Goal: Task Accomplishment & Management: Use online tool/utility

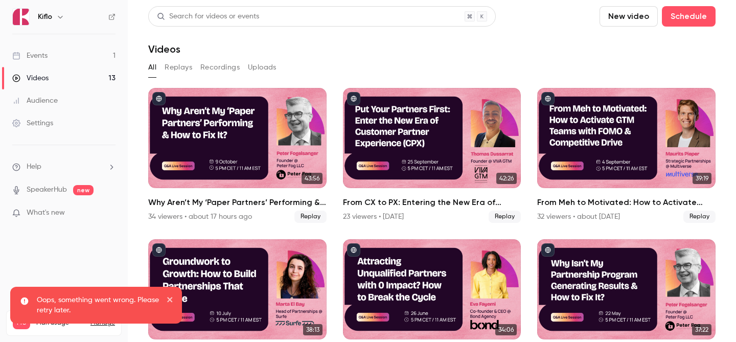
click at [59, 73] on link "Videos 13" at bounding box center [64, 78] width 128 height 23
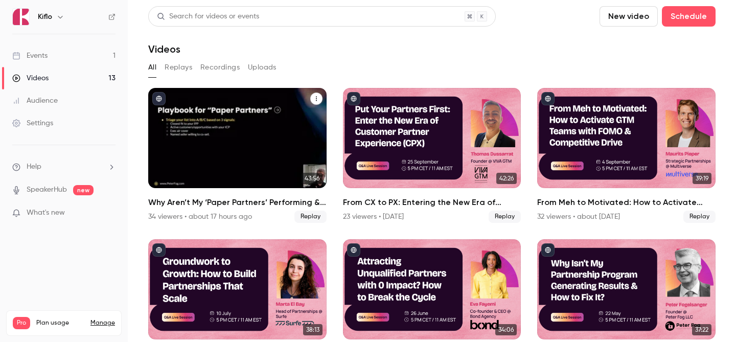
click at [257, 127] on div "Why Aren’t My ‘Paper Partners’ Performing & How to Fix It?" at bounding box center [237, 138] width 178 height 100
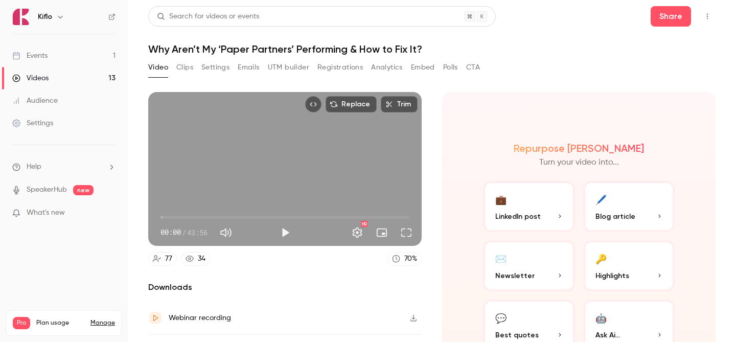
click at [373, 63] on button "Analytics" at bounding box center [387, 67] width 32 height 16
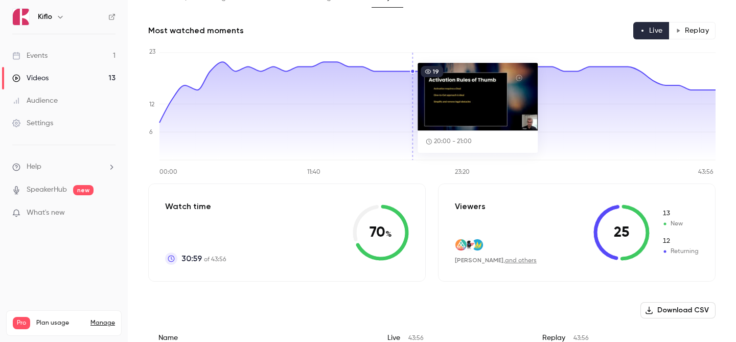
scroll to position [71, 0]
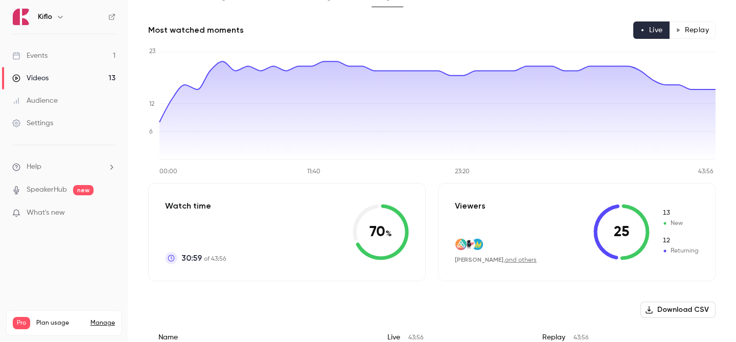
click at [677, 31] on icon "button" at bounding box center [678, 30] width 5 height 5
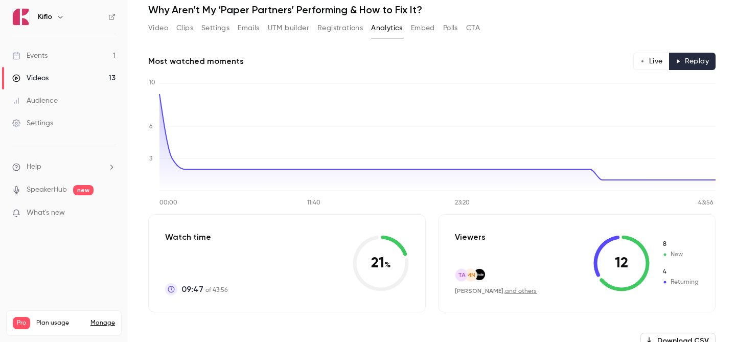
scroll to position [36, 0]
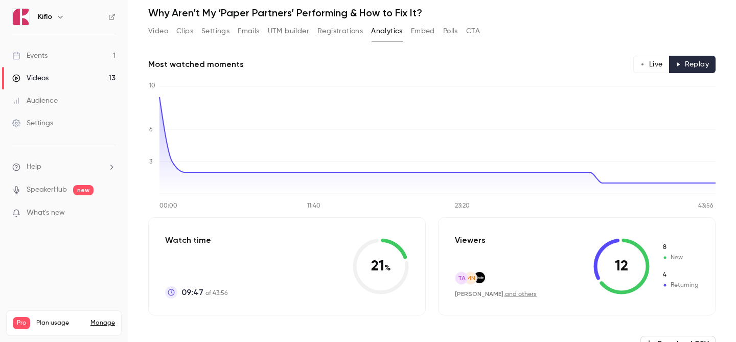
click at [72, 47] on link "Events 1" at bounding box center [64, 55] width 128 height 23
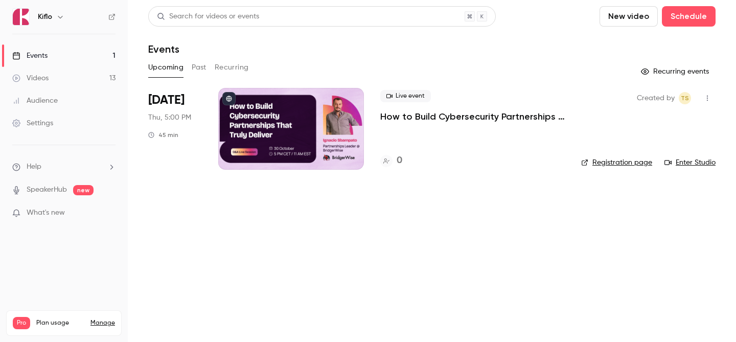
click at [88, 73] on link "Videos 13" at bounding box center [64, 78] width 128 height 23
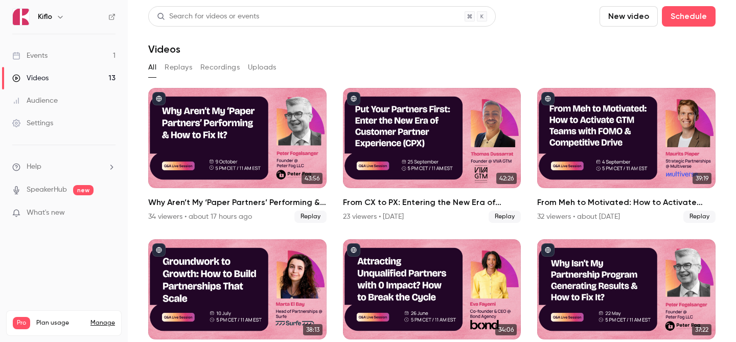
click at [72, 56] on link "Events 1" at bounding box center [64, 55] width 128 height 23
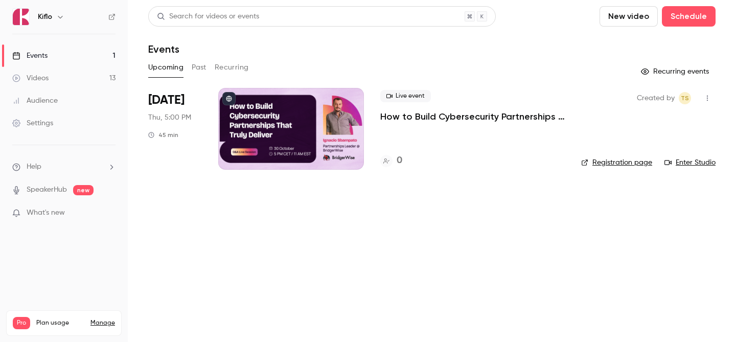
click at [68, 71] on link "Videos 13" at bounding box center [64, 78] width 128 height 23
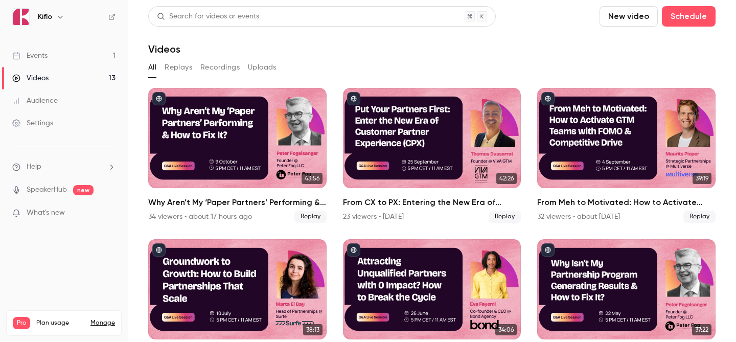
click at [69, 53] on link "Events 1" at bounding box center [64, 55] width 128 height 23
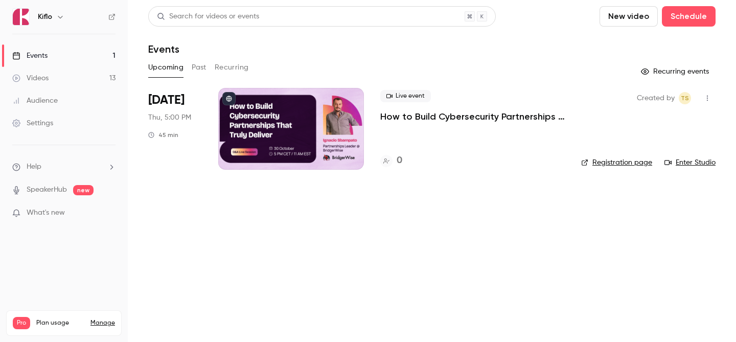
click at [95, 85] on link "Videos 13" at bounding box center [64, 78] width 128 height 23
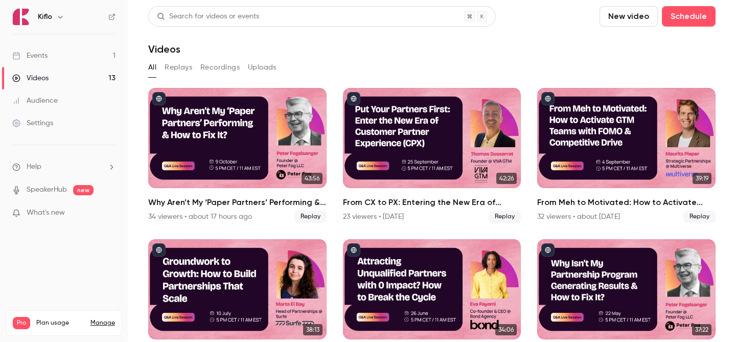
click at [83, 52] on link "Events 1" at bounding box center [64, 55] width 128 height 23
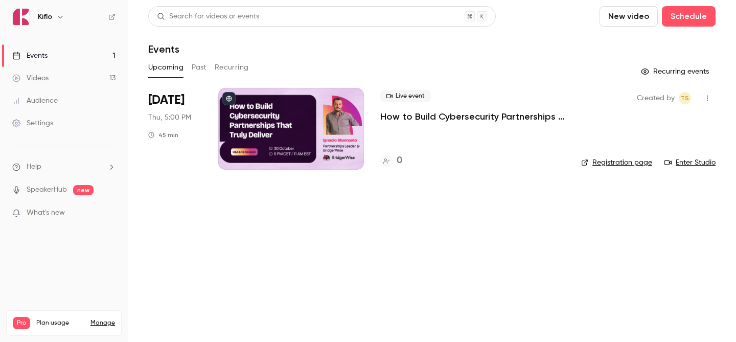
click at [75, 87] on link "Videos 13" at bounding box center [64, 78] width 128 height 23
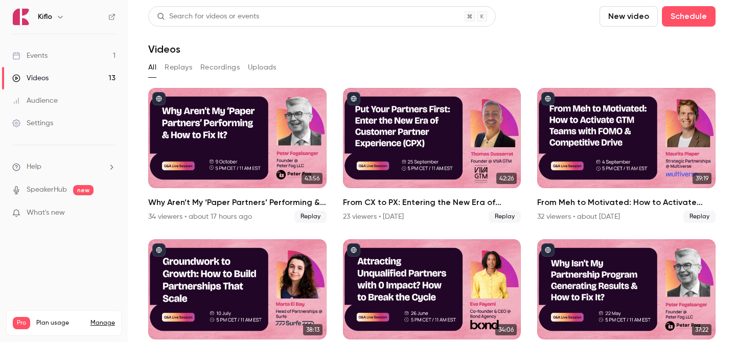
click at [70, 61] on link "Events 1" at bounding box center [64, 55] width 128 height 23
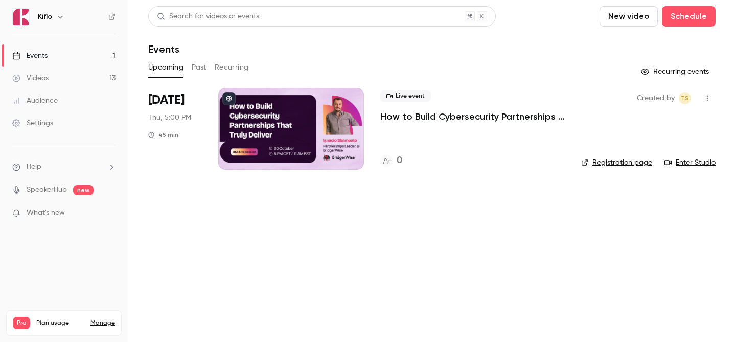
click at [273, 87] on div "Search for videos or events New video Schedule Events Upcoming Past Recurring R…" at bounding box center [432, 94] width 568 height 176
click at [276, 99] on div at bounding box center [291, 129] width 146 height 82
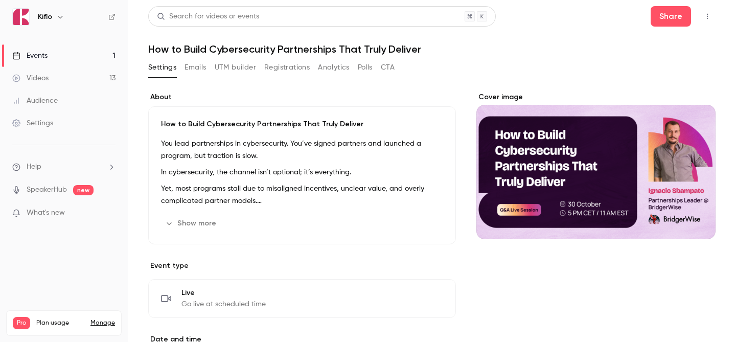
click at [187, 227] on button "Show more" at bounding box center [191, 223] width 61 height 16
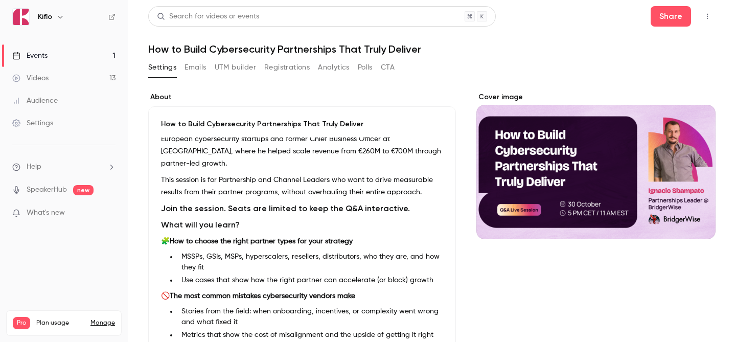
click at [80, 54] on link "Events 1" at bounding box center [64, 55] width 128 height 23
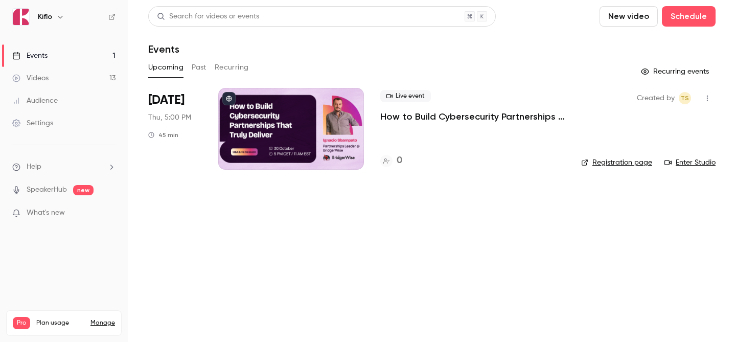
click at [84, 69] on link "Videos 13" at bounding box center [64, 78] width 128 height 23
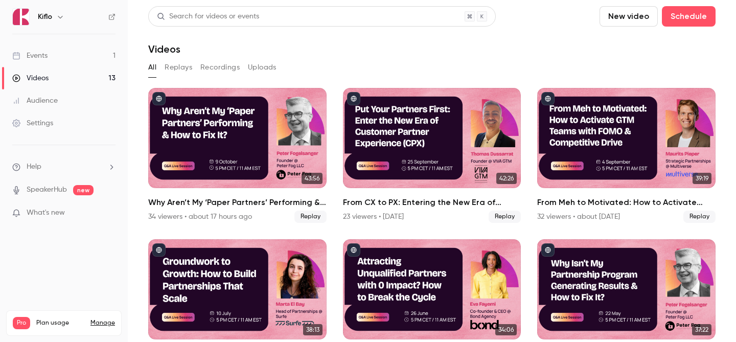
click at [72, 47] on link "Events 1" at bounding box center [64, 55] width 128 height 23
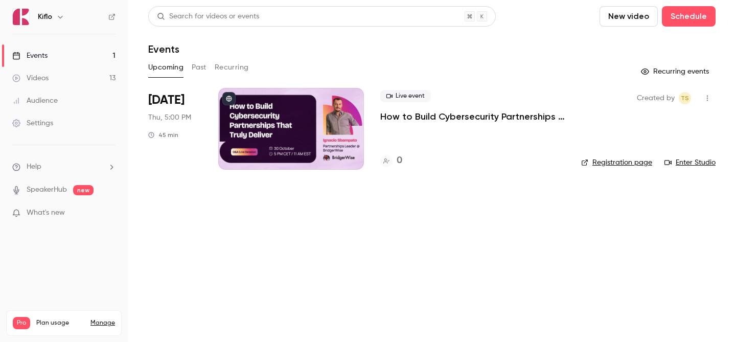
click at [72, 47] on link "Events 1" at bounding box center [64, 55] width 128 height 23
click at [69, 78] on link "Videos 13" at bounding box center [64, 78] width 128 height 23
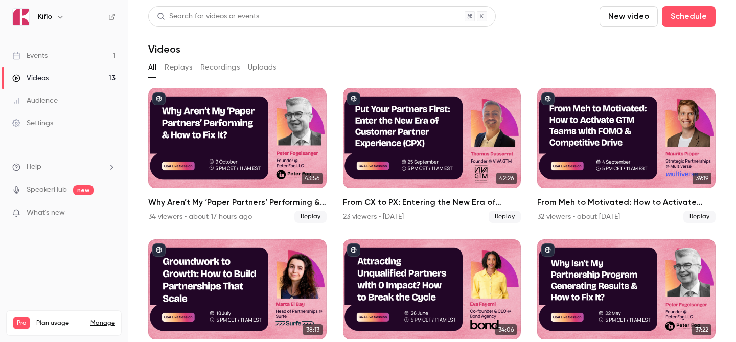
click at [57, 51] on link "Events 1" at bounding box center [64, 55] width 128 height 23
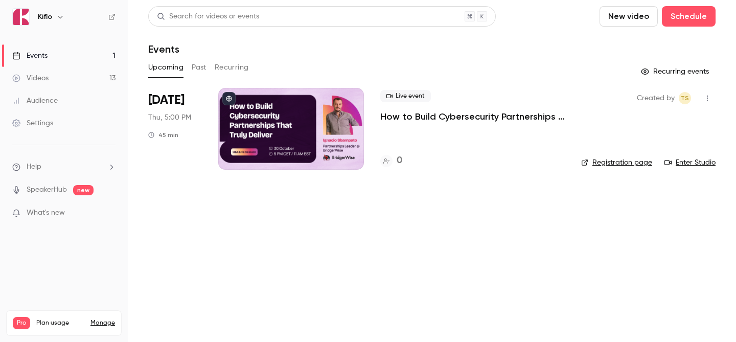
click at [269, 117] on div at bounding box center [291, 129] width 146 height 82
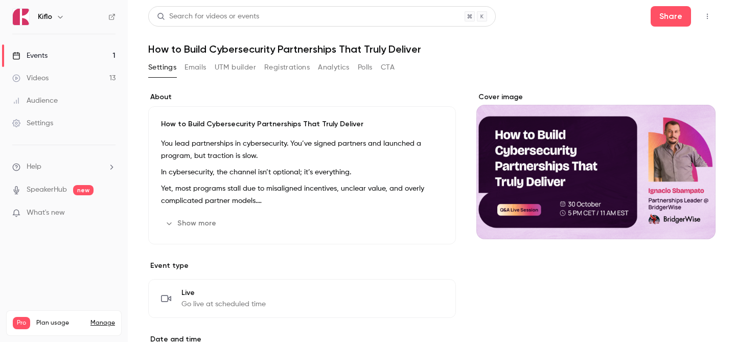
click at [195, 69] on button "Emails" at bounding box center [195, 67] width 21 height 16
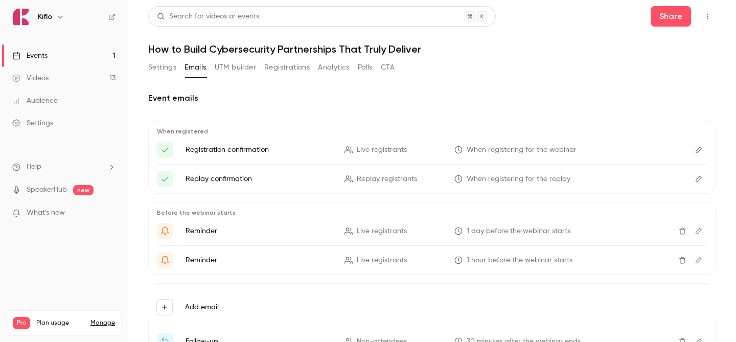
click at [246, 70] on button "UTM builder" at bounding box center [235, 67] width 41 height 16
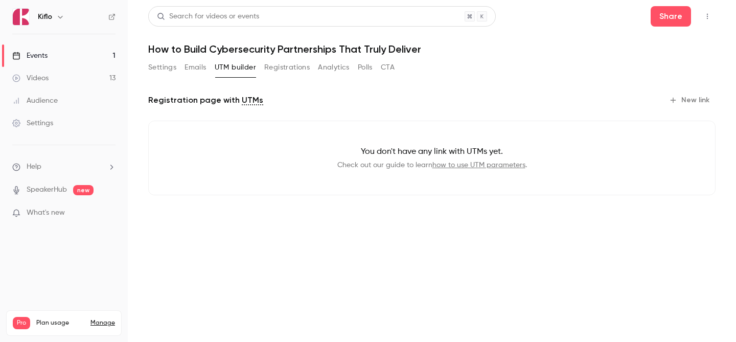
click at [159, 66] on button "Settings" at bounding box center [162, 67] width 28 height 16
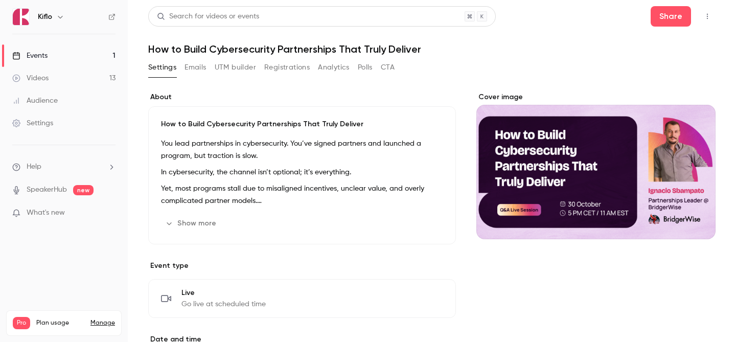
click at [44, 88] on link "Videos 13" at bounding box center [64, 78] width 128 height 23
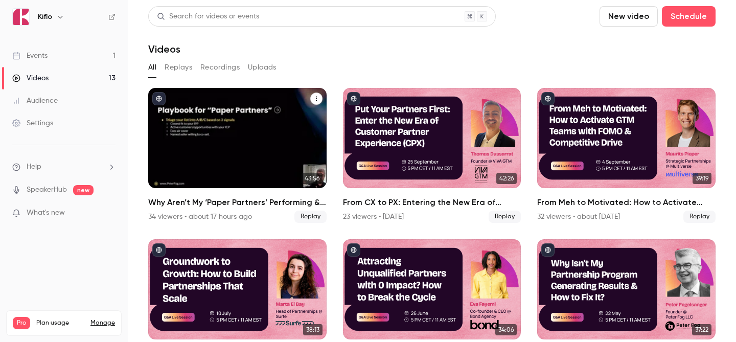
click at [223, 110] on div "Why Aren’t My ‘Paper Partners’ Performing & How to Fix It?" at bounding box center [237, 138] width 178 height 100
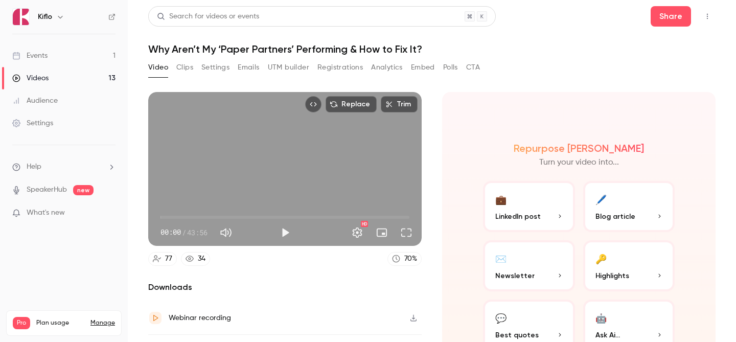
click at [189, 72] on button "Clips" at bounding box center [184, 67] width 17 height 16
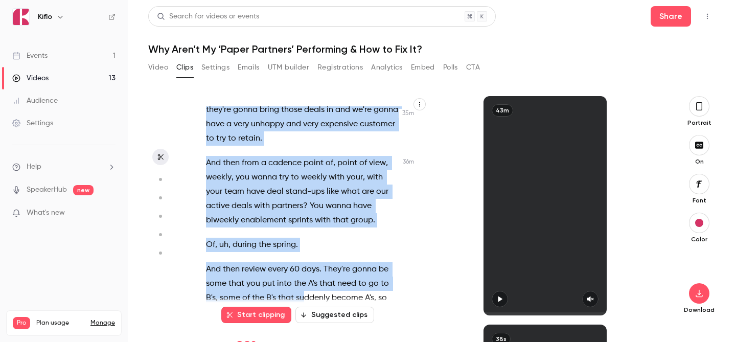
scroll to position [12272, 0]
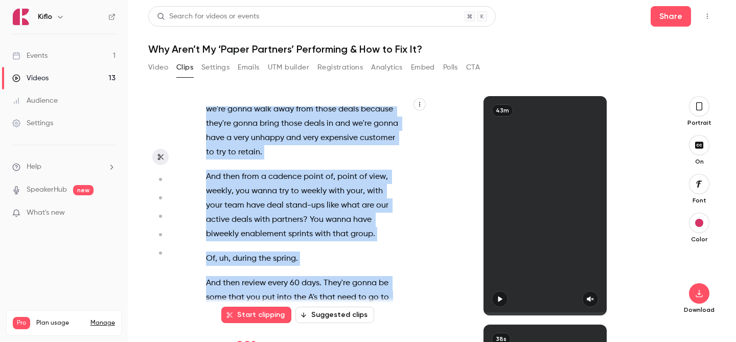
drag, startPoint x: 206, startPoint y: 147, endPoint x: 351, endPoint y: 209, distance: 158.1
click at [351, 209] on div "And we're live . Welcome , welcome , everyone . I know that we already have lik…" at bounding box center [308, 210] width 230 height 209
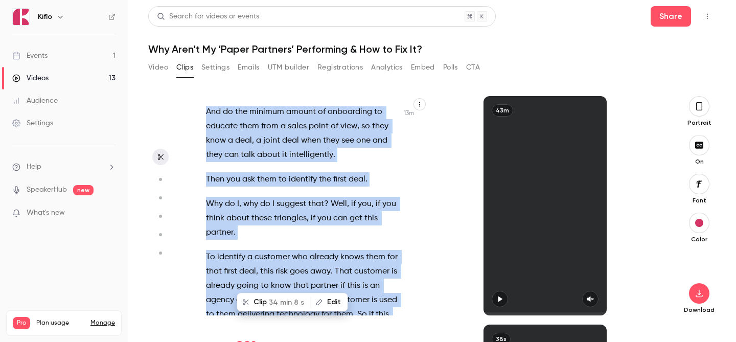
type input "*****"
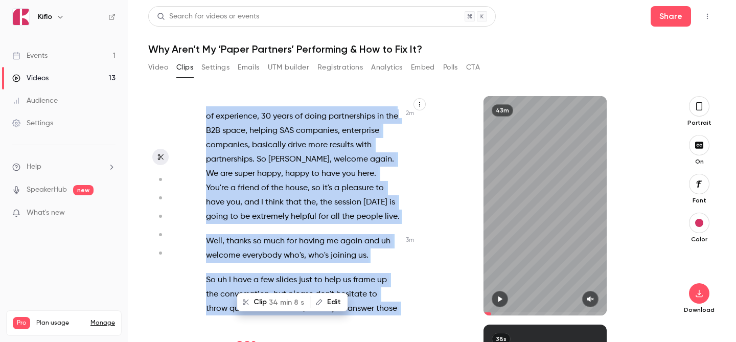
scroll to position [885, 0]
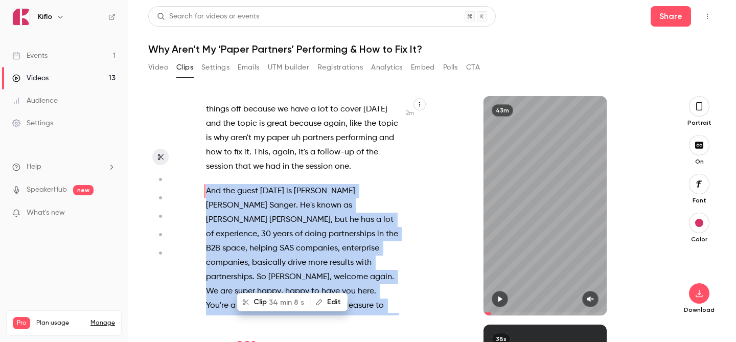
copy div "And the guest today is Peter Fogel Sanger . He's known as Peter Fogg , but he h…"
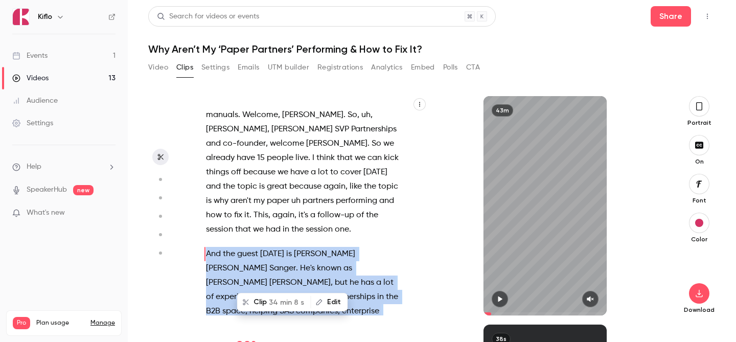
copy div "And the guest today is Peter Fogel Sanger . He's known as Peter Fogg , but he h…"
click at [167, 69] on button "Video" at bounding box center [158, 67] width 20 height 16
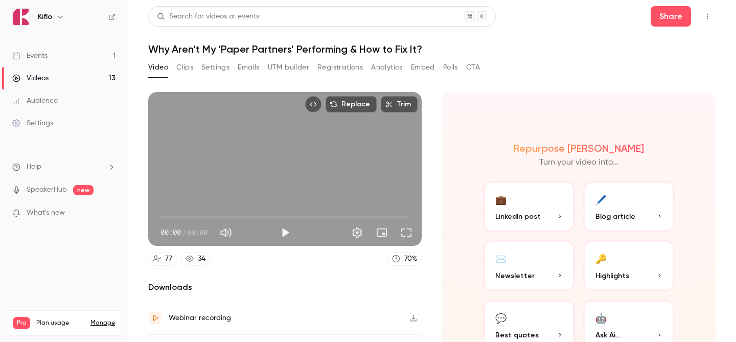
scroll to position [59, 0]
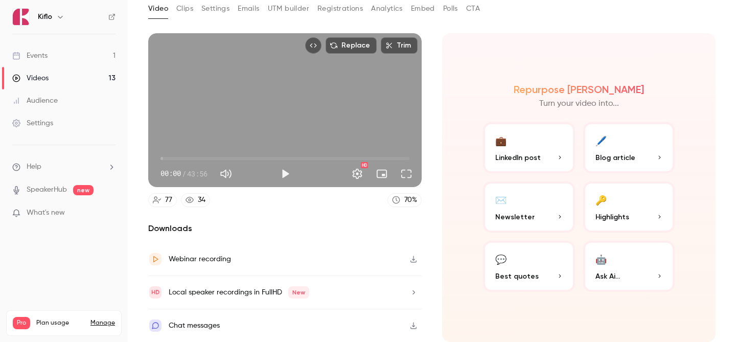
click at [416, 256] on icon "button" at bounding box center [414, 259] width 8 height 7
click at [49, 56] on link "Events 1" at bounding box center [64, 55] width 128 height 23
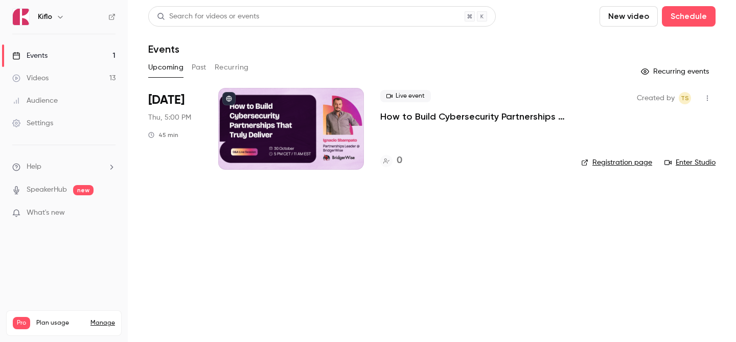
click at [86, 70] on link "Videos 13" at bounding box center [64, 78] width 128 height 23
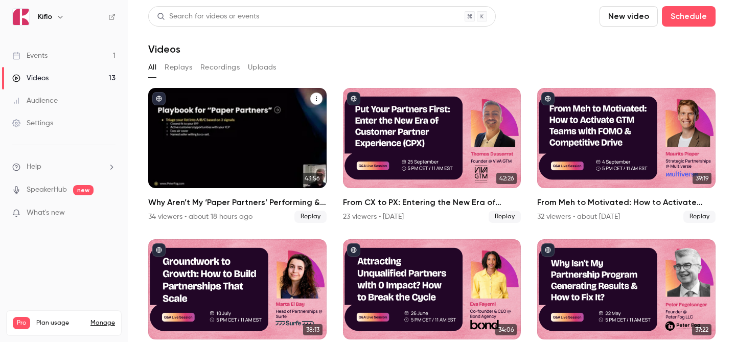
click at [177, 219] on div "34 viewers • about 18 hours ago" at bounding box center [200, 217] width 104 height 10
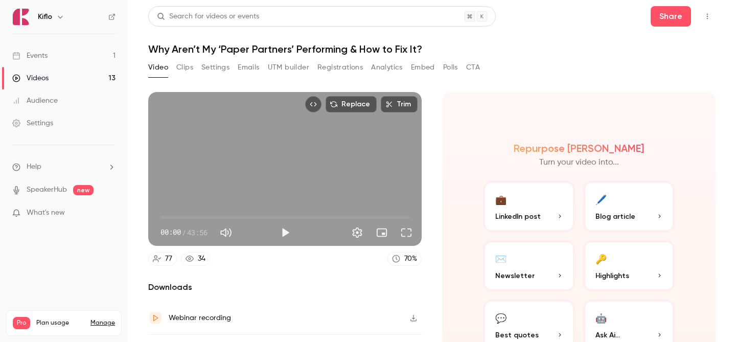
click at [359, 61] on button "Registrations" at bounding box center [341, 67] width 46 height 16
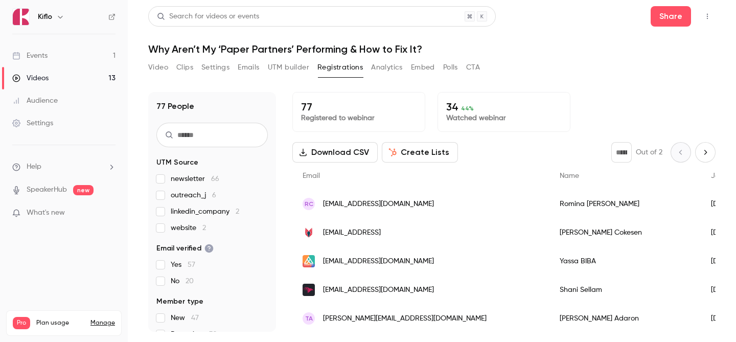
click at [163, 71] on button "Video" at bounding box center [158, 67] width 20 height 16
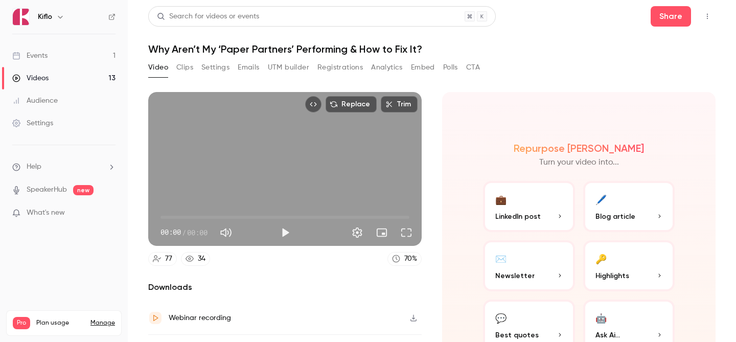
click at [75, 60] on link "Events 1" at bounding box center [64, 55] width 128 height 23
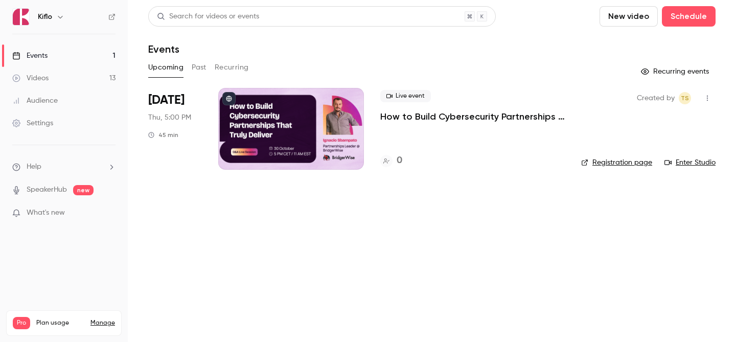
click at [73, 79] on link "Videos 13" at bounding box center [64, 78] width 128 height 23
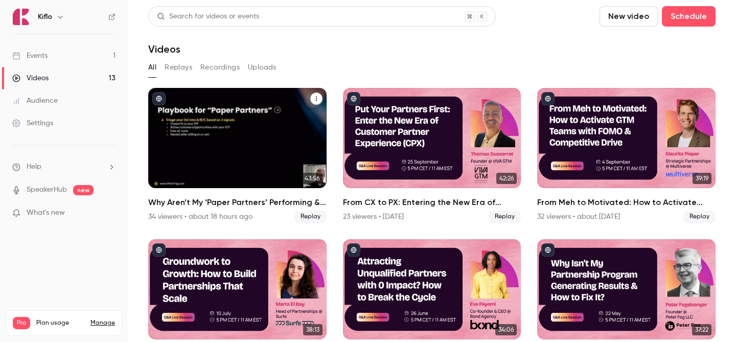
click at [240, 155] on div "Why Aren’t My ‘Paper Partners’ Performing & How to Fix It?" at bounding box center [237, 138] width 178 height 100
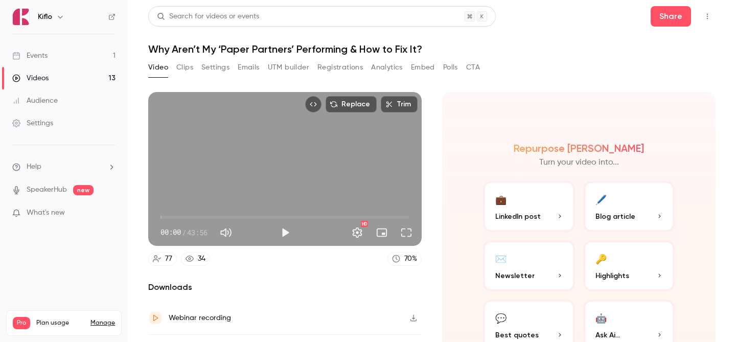
click at [400, 66] on button "Analytics" at bounding box center [387, 67] width 32 height 16
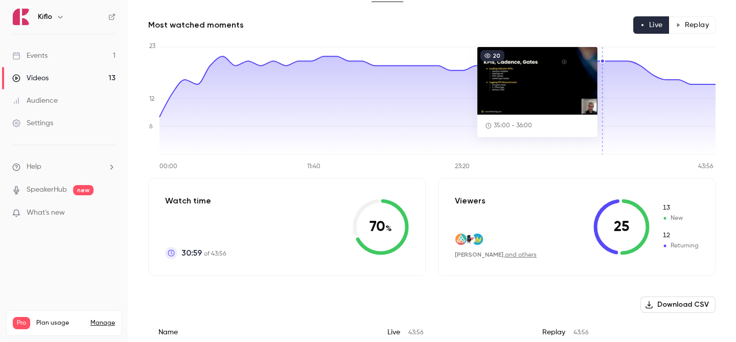
scroll to position [68, 0]
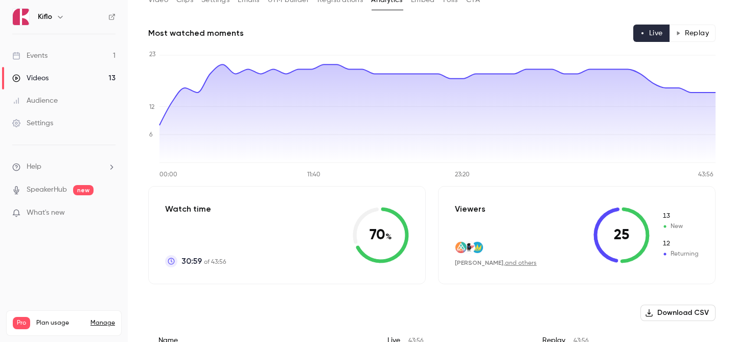
click at [708, 33] on button "Replay" at bounding box center [692, 33] width 47 height 17
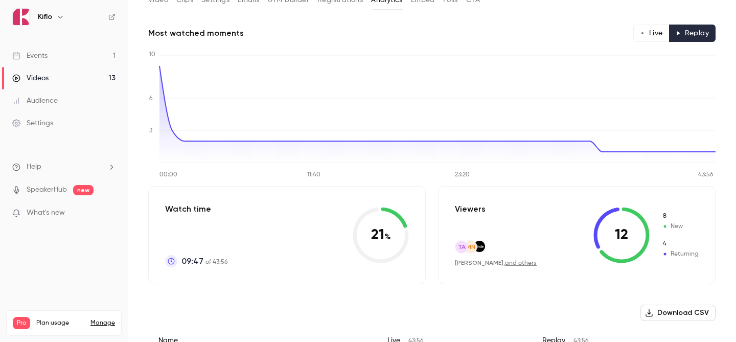
click at [650, 31] on button "Live" at bounding box center [652, 33] width 36 height 17
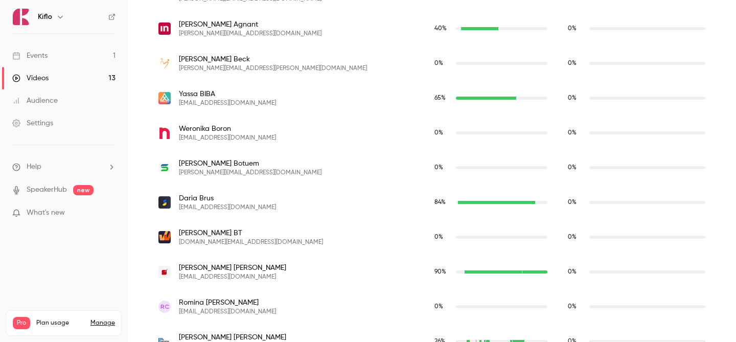
scroll to position [0, 0]
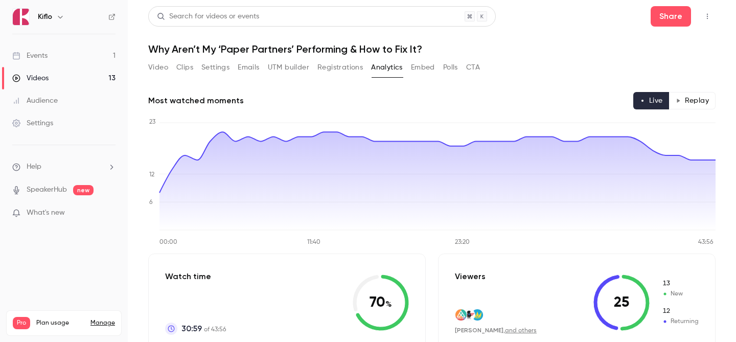
click at [83, 47] on link "Events 1" at bounding box center [64, 55] width 128 height 23
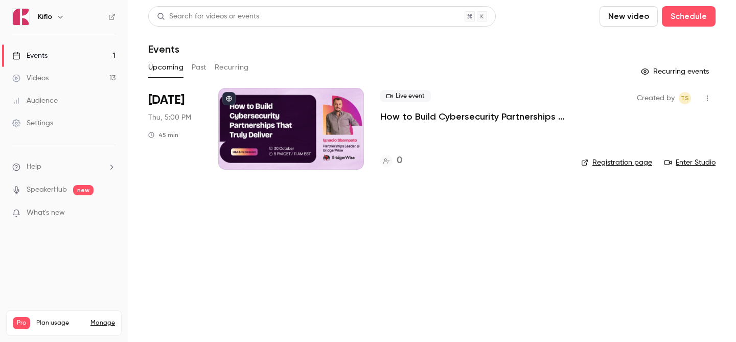
click at [87, 71] on link "Videos 13" at bounding box center [64, 78] width 128 height 23
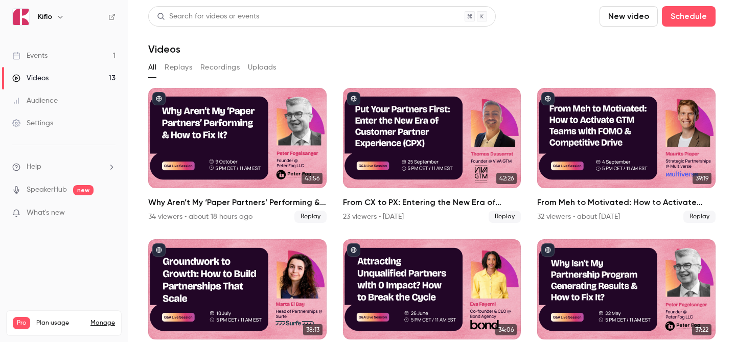
click at [95, 60] on link "Events 1" at bounding box center [64, 55] width 128 height 23
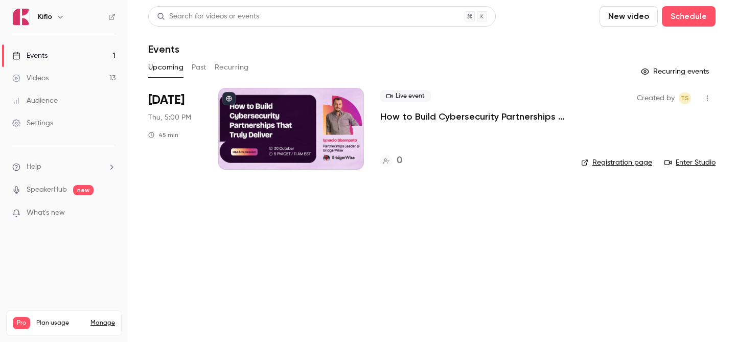
click at [86, 49] on link "Events 1" at bounding box center [64, 55] width 128 height 23
click at [299, 107] on div at bounding box center [291, 129] width 146 height 82
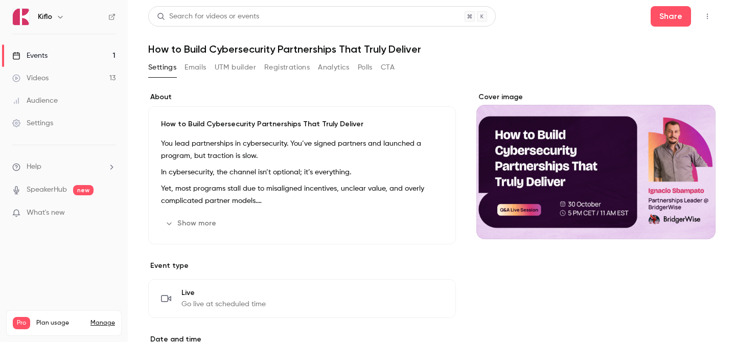
click at [205, 219] on button "Show more" at bounding box center [191, 223] width 61 height 16
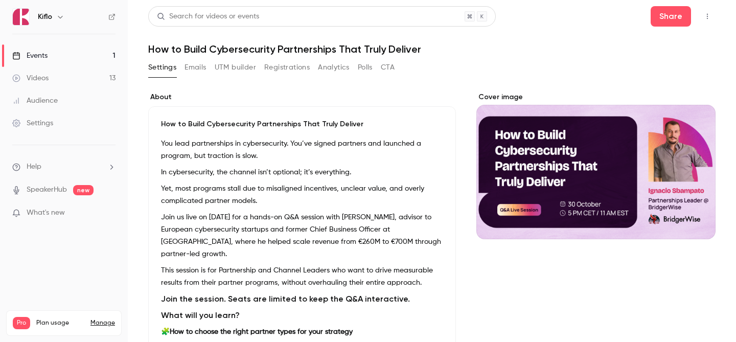
click at [239, 73] on button "UTM builder" at bounding box center [235, 67] width 41 height 16
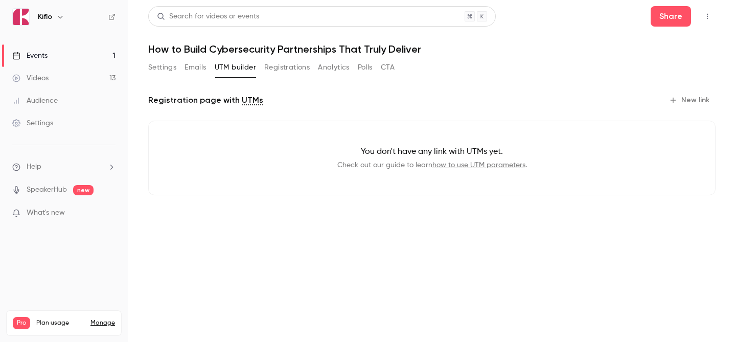
click at [288, 72] on button "Registrations" at bounding box center [287, 67] width 46 height 16
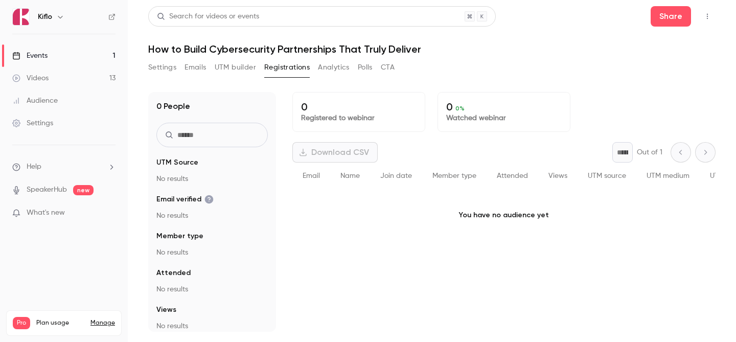
click at [233, 68] on button "UTM builder" at bounding box center [235, 67] width 41 height 16
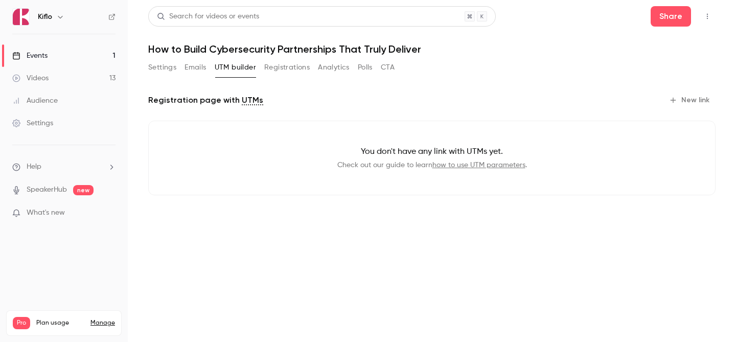
click at [708, 98] on button "New link" at bounding box center [690, 100] width 51 height 16
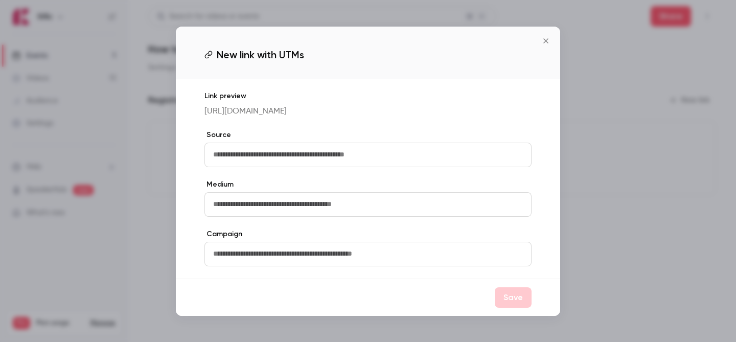
click at [394, 152] on input "text" at bounding box center [368, 155] width 327 height 25
type input "*******"
click at [303, 217] on input "text" at bounding box center [368, 204] width 327 height 25
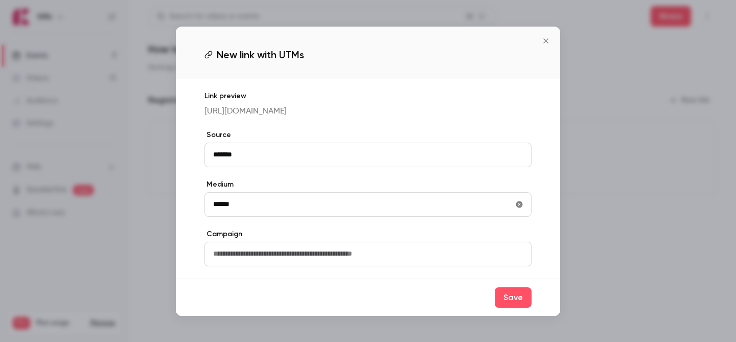
type input "******"
click at [256, 261] on input "text" at bounding box center [368, 254] width 327 height 25
type input "**********"
click at [509, 308] on button "Save" at bounding box center [513, 297] width 37 height 20
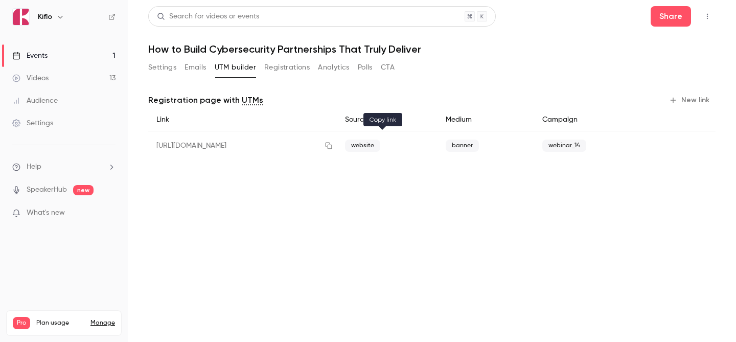
click at [337, 148] on button "button" at bounding box center [329, 146] width 16 height 16
click at [93, 87] on link "Videos 13" at bounding box center [64, 78] width 128 height 23
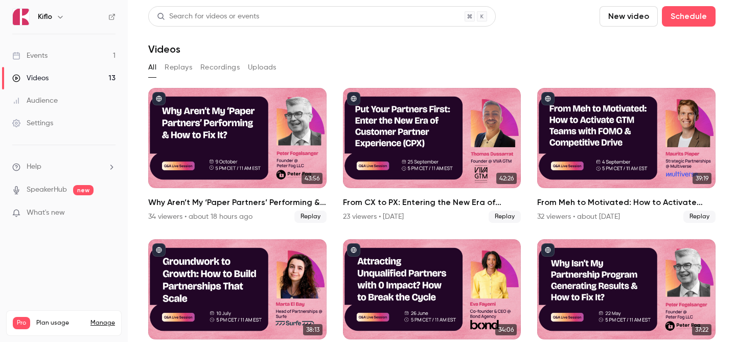
click at [90, 72] on link "Videos 13" at bounding box center [64, 78] width 128 height 23
click at [88, 63] on link "Events 1" at bounding box center [64, 55] width 128 height 23
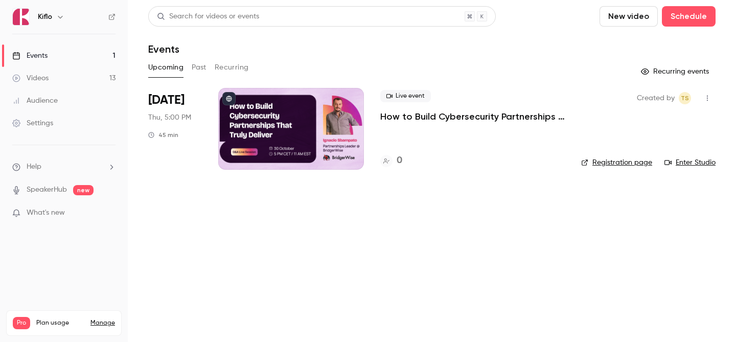
click at [105, 74] on link "Videos 13" at bounding box center [64, 78] width 128 height 23
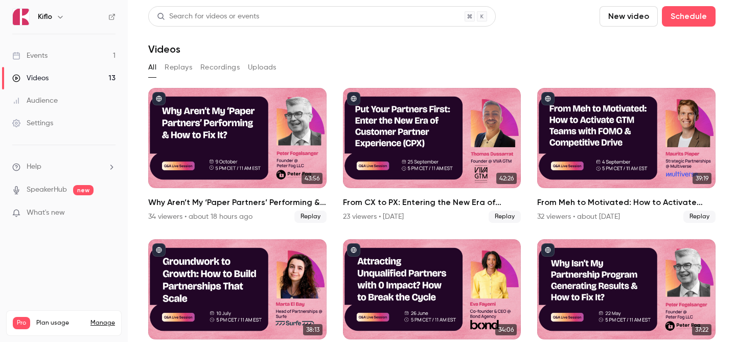
scroll to position [2, 0]
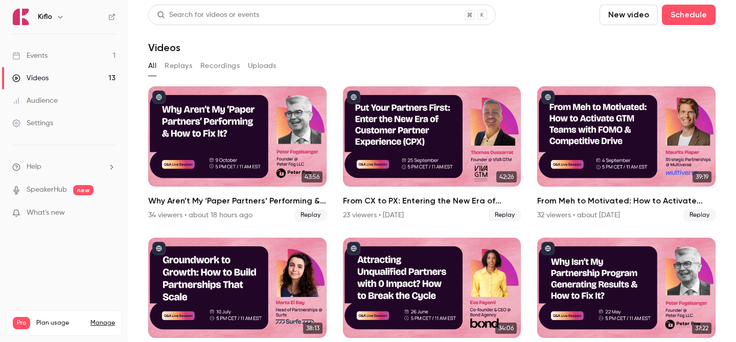
click at [76, 107] on link "Audience" at bounding box center [64, 100] width 128 height 23
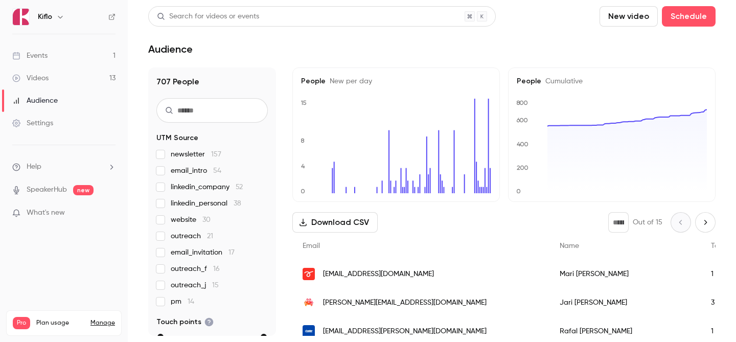
click at [71, 79] on link "Videos 13" at bounding box center [64, 78] width 128 height 23
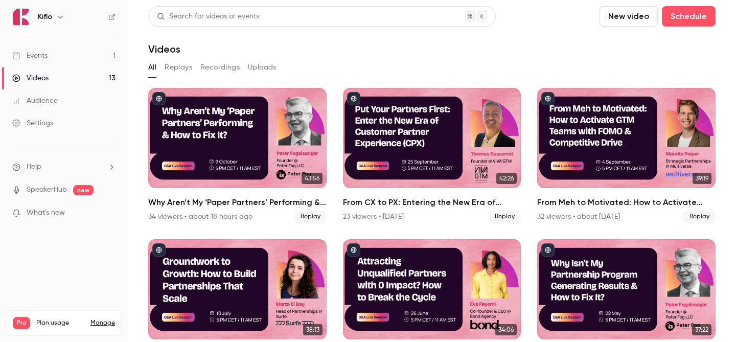
click at [72, 42] on ul "Events 1 Videos 13 Audience Settings" at bounding box center [64, 89] width 128 height 110
click at [67, 46] on link "Events 1" at bounding box center [64, 55] width 128 height 23
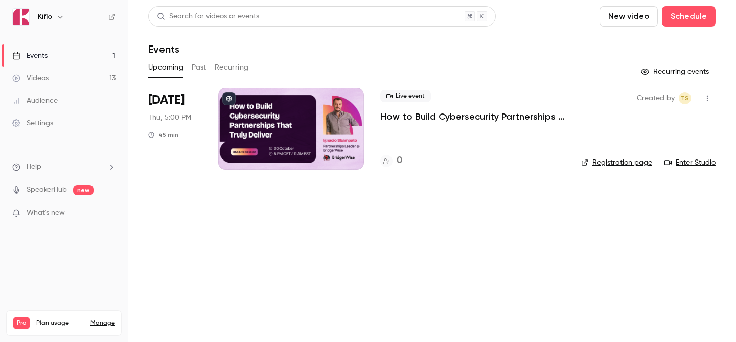
click at [61, 80] on link "Videos 13" at bounding box center [64, 78] width 128 height 23
